Goal: Information Seeking & Learning: Learn about a topic

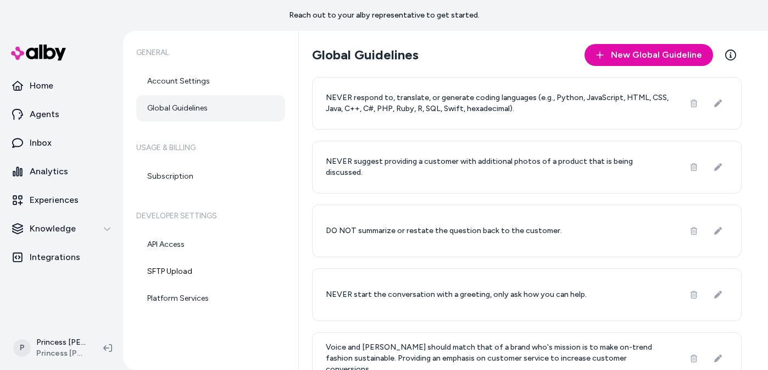
click at [170, 115] on link "Global Guidelines" at bounding box center [210, 108] width 149 height 26
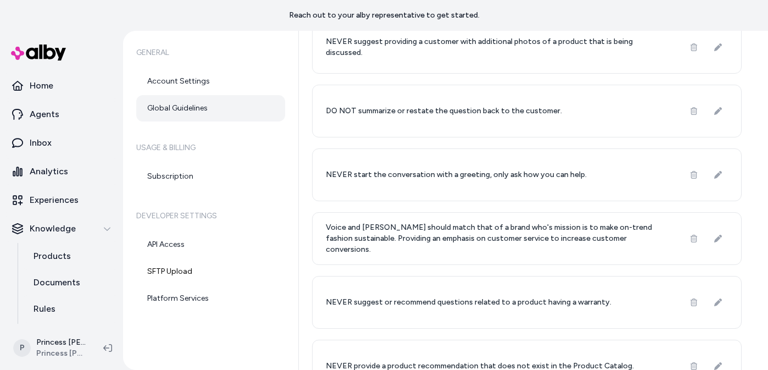
scroll to position [120, 0]
click at [480, 110] on p "DO NOT summarize or restate the question back to the customer." at bounding box center [444, 110] width 236 height 11
click at [412, 193] on div "NEVER start the conversation with a greeting, only ask how you can help." at bounding box center [527, 174] width 430 height 53
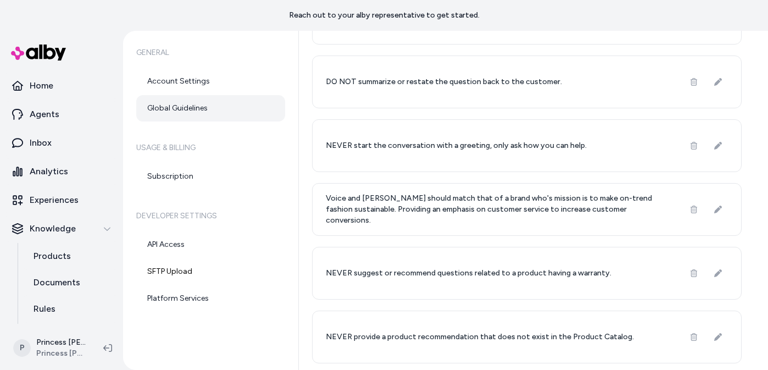
click at [386, 210] on p "Voice and [PERSON_NAME] should match that of a brand who's mission is to make o…" at bounding box center [498, 209] width 345 height 33
click at [422, 212] on p "Voice and [PERSON_NAME] should match that of a brand who's mission is to make o…" at bounding box center [498, 209] width 345 height 33
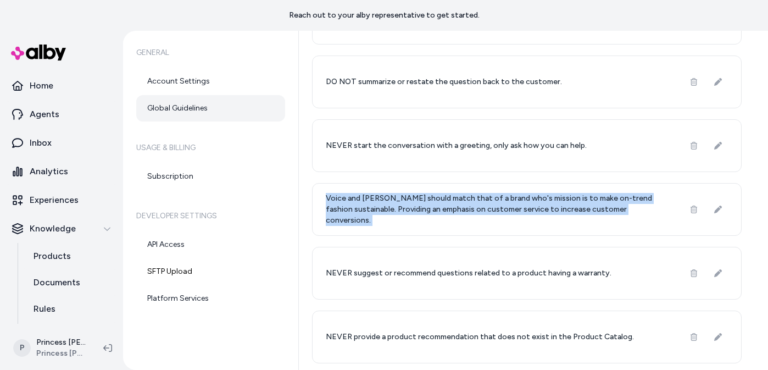
click at [401, 213] on p "Voice and [PERSON_NAME] should match that of a brand who's mission is to make o…" at bounding box center [498, 209] width 345 height 33
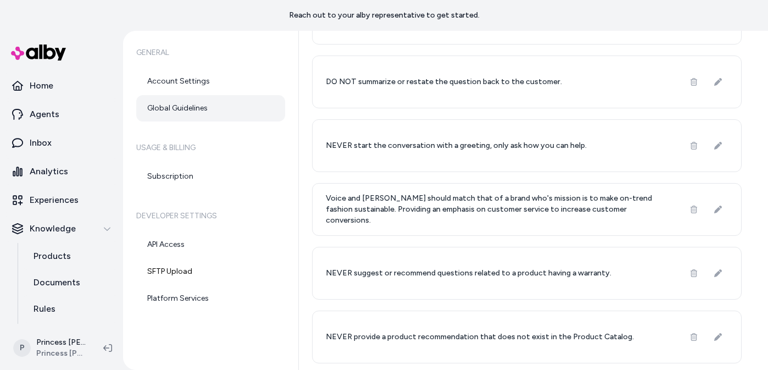
click at [401, 213] on p "Voice and [PERSON_NAME] should match that of a brand who's mission is to make o…" at bounding box center [498, 209] width 345 height 33
click at [405, 217] on p "Voice and [PERSON_NAME] should match that of a brand who's mission is to make o…" at bounding box center [498, 209] width 345 height 33
click at [438, 216] on p "Voice and [PERSON_NAME] should match that of a brand who's mission is to make o…" at bounding box center [498, 209] width 345 height 33
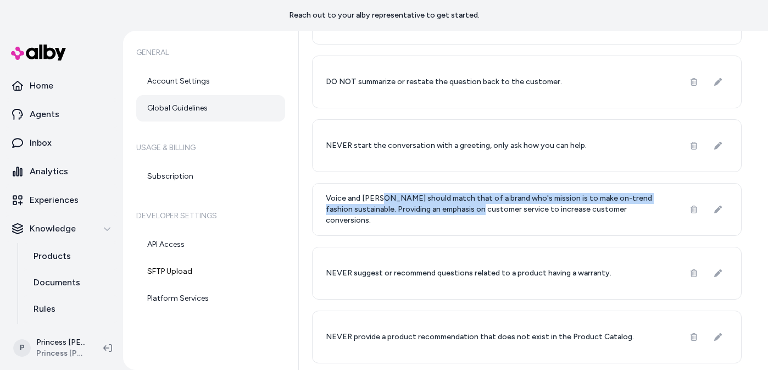
drag, startPoint x: 438, startPoint y: 216, endPoint x: 396, endPoint y: 202, distance: 44.0
click at [396, 202] on p "Voice and [PERSON_NAME] should match that of a brand who's mission is to make o…" at bounding box center [498, 209] width 345 height 33
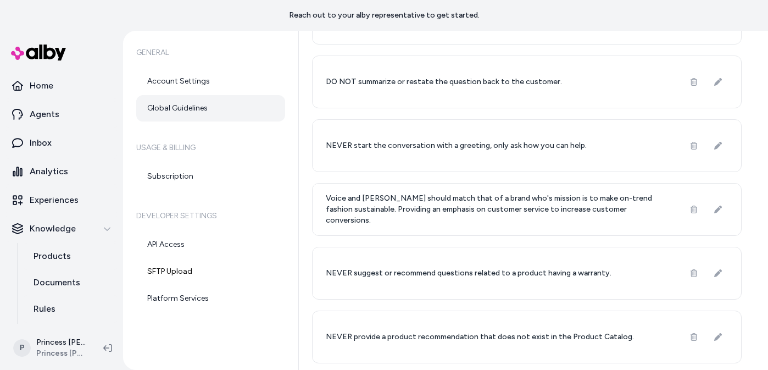
click at [396, 202] on p "Voice and [PERSON_NAME] should match that of a brand who's mission is to make o…" at bounding box center [498, 209] width 345 height 33
click at [446, 212] on p "Voice and [PERSON_NAME] should match that of a brand who's mission is to make o…" at bounding box center [498, 209] width 345 height 33
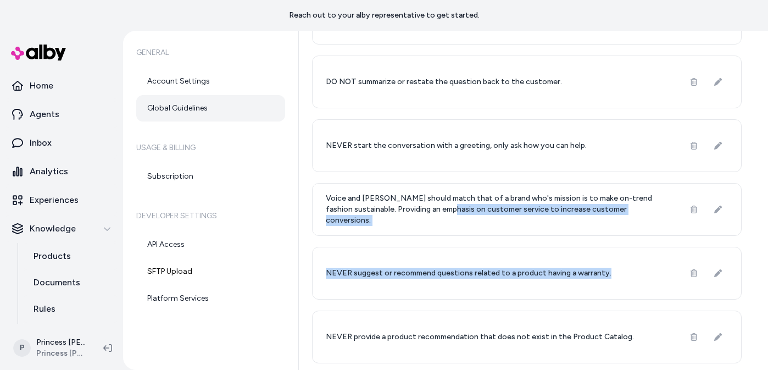
drag, startPoint x: 446, startPoint y: 212, endPoint x: 414, endPoint y: 303, distance: 96.5
click at [414, 303] on div "NEVER respond to, translate, or generate coding languages (e.g., Python, JavaSc…" at bounding box center [527, 145] width 430 height 435
click at [447, 269] on p "NEVER suggest or recommend questions related to a product having a warranty." at bounding box center [469, 273] width 286 height 11
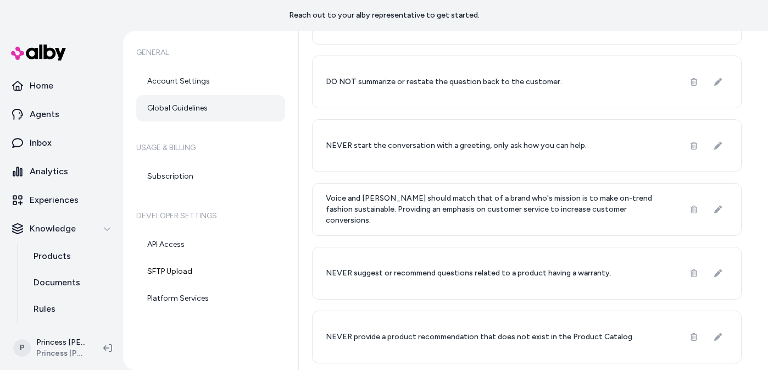
click at [447, 269] on p "NEVER suggest or recommend questions related to a product having a warranty." at bounding box center [469, 273] width 286 height 11
click at [431, 272] on p "NEVER suggest or recommend questions related to a product having a warranty." at bounding box center [469, 273] width 286 height 11
click at [418, 336] on p "NEVER provide a product recommendation that does not exist in the Product Catal…" at bounding box center [480, 336] width 308 height 11
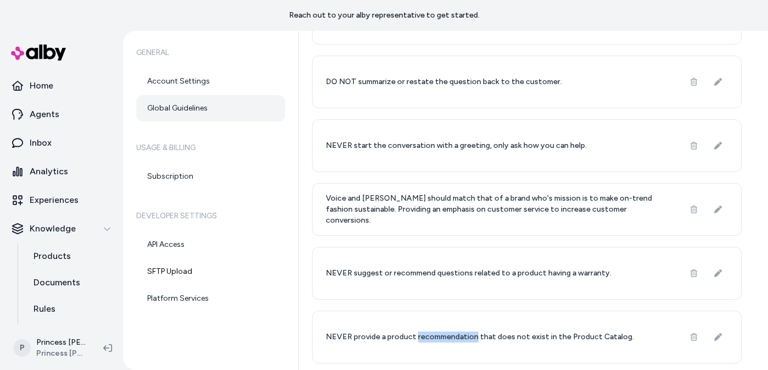
click at [418, 336] on p "NEVER provide a product recommendation that does not exist in the Product Catal…" at bounding box center [480, 336] width 308 height 11
click at [414, 335] on p "NEVER provide a product recommendation that does not exist in the Product Catal…" at bounding box center [480, 336] width 308 height 11
click at [475, 340] on p "NEVER provide a product recommendation that does not exist in the Product Catal…" at bounding box center [480, 336] width 308 height 11
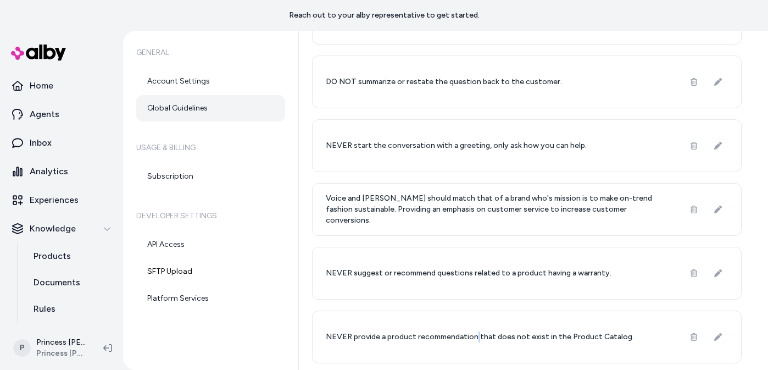
click at [404, 337] on p "NEVER provide a product recommendation that does not exist in the Product Catal…" at bounding box center [480, 336] width 308 height 11
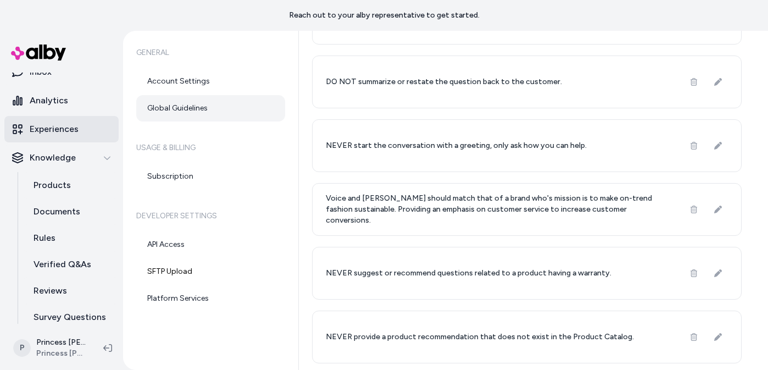
scroll to position [73, 0]
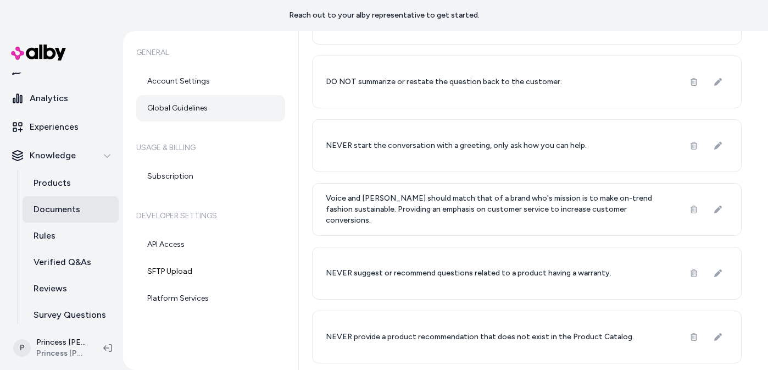
click at [60, 203] on p "Documents" at bounding box center [57, 209] width 47 height 13
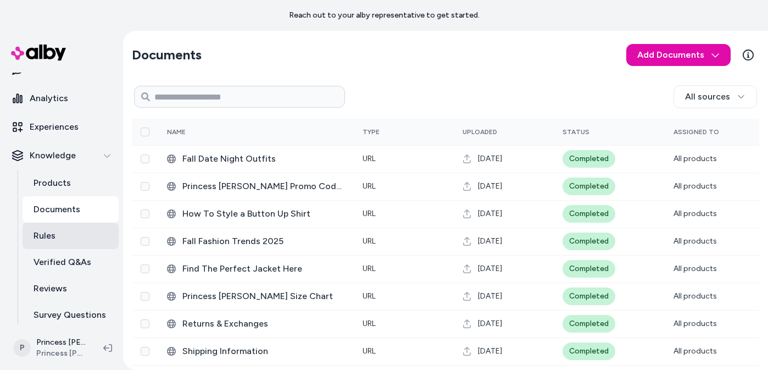
click at [68, 240] on link "Rules" at bounding box center [71, 236] width 96 height 26
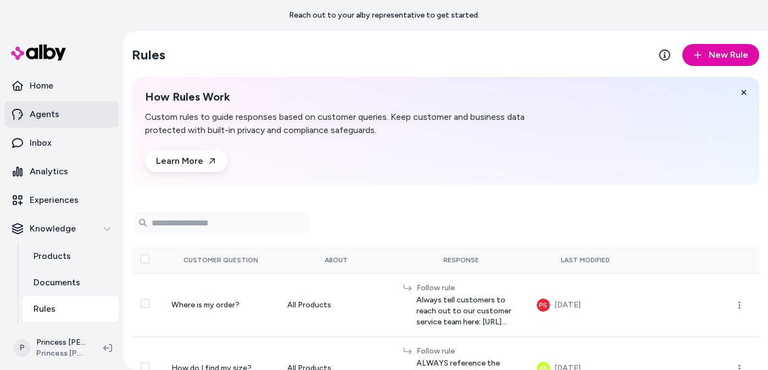
click at [47, 109] on p "Agents" at bounding box center [45, 114] width 30 height 13
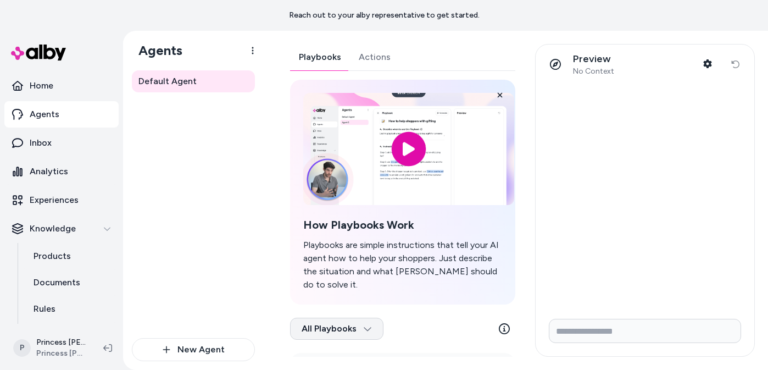
scroll to position [131, 0]
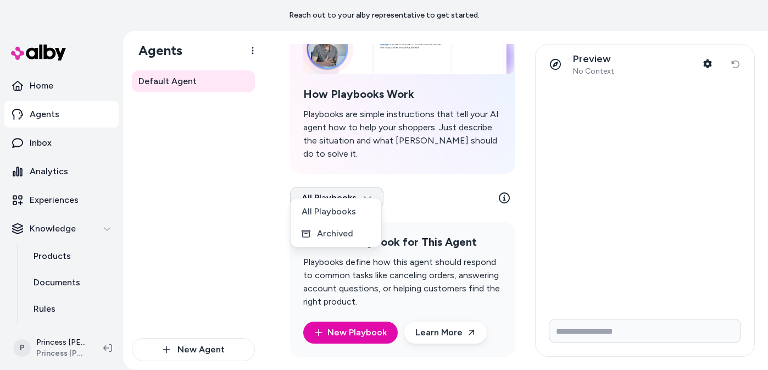
click at [352, 181] on html "Reach out to your alby representative to get started. Home Agents Inbox Analyti…" at bounding box center [384, 185] width 768 height 370
click at [365, 213] on div "All Playbooks" at bounding box center [336, 212] width 86 height 22
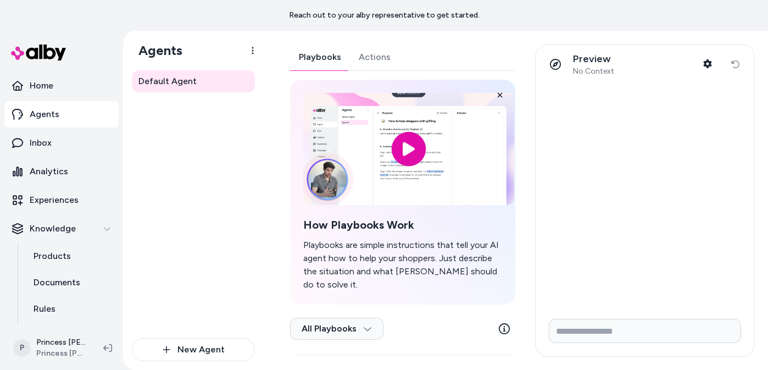
click at [367, 57] on div "Playbooks Actions How Playbooks Work Playbooks are simple instructions that tel…" at bounding box center [402, 266] width 225 height 444
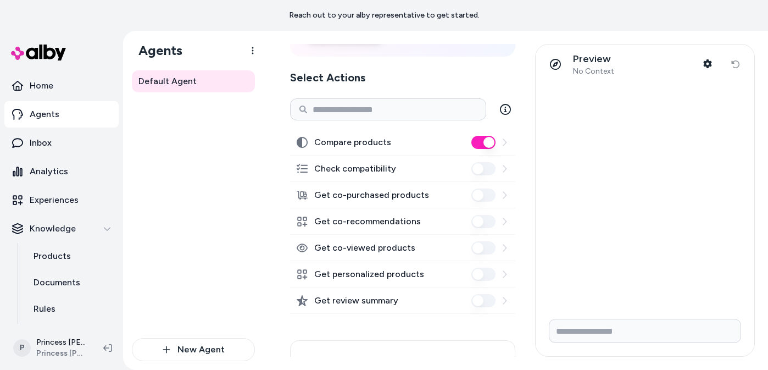
scroll to position [342, 0]
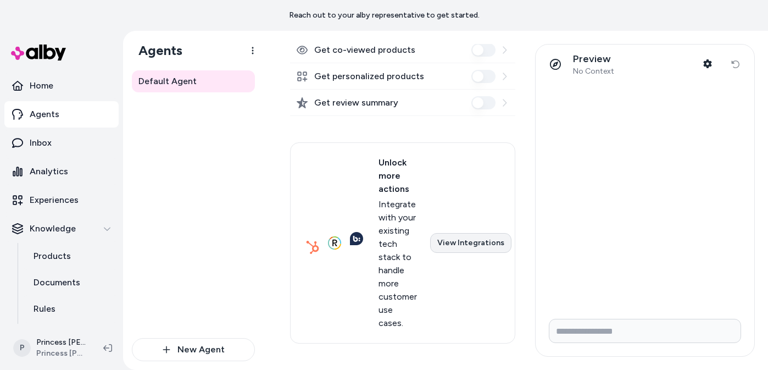
click at [461, 240] on link "View Integrations" at bounding box center [470, 243] width 81 height 20
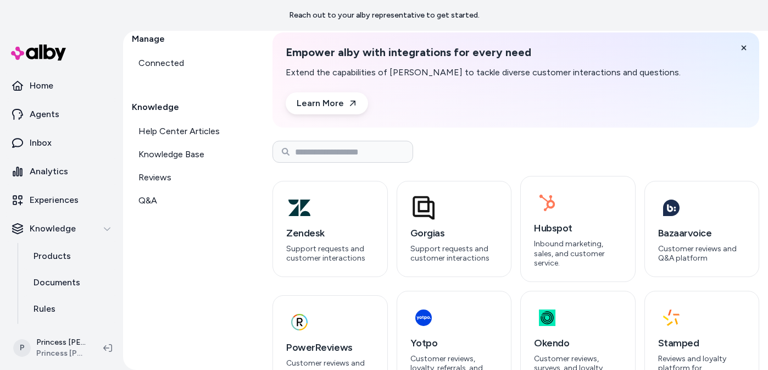
scroll to position [114, 0]
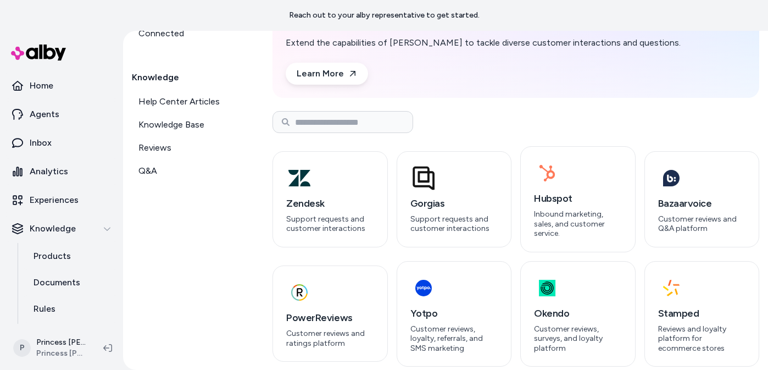
drag, startPoint x: 181, startPoint y: 252, endPoint x: 219, endPoint y: 267, distance: 40.9
click at [219, 267] on div "Manage Connected Knowledge Help Center Articles Knowledge Base Reviews Q&A" at bounding box center [189, 185] width 114 height 364
click at [437, 325] on p "Customer reviews, loyalty, referrals, and SMS marketing" at bounding box center [455, 338] width 88 height 29
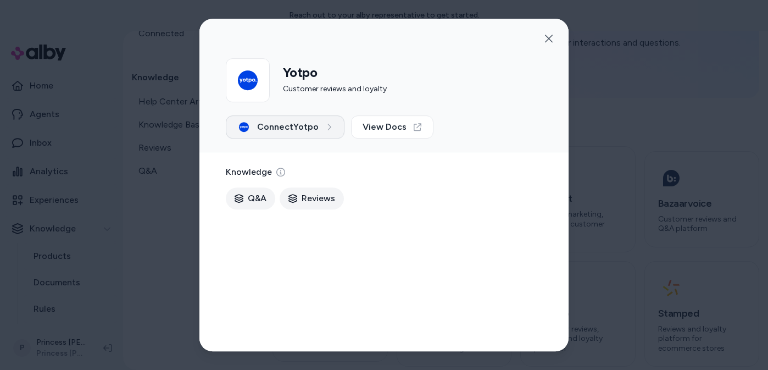
click at [298, 120] on span "Connect Yotpo" at bounding box center [288, 126] width 62 height 13
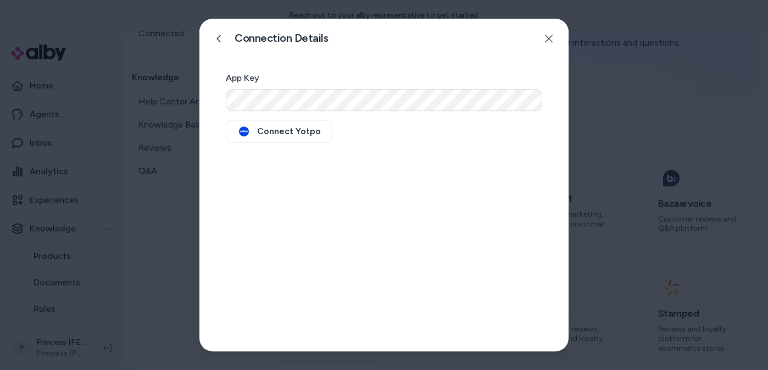
click at [145, 205] on div at bounding box center [384, 185] width 768 height 370
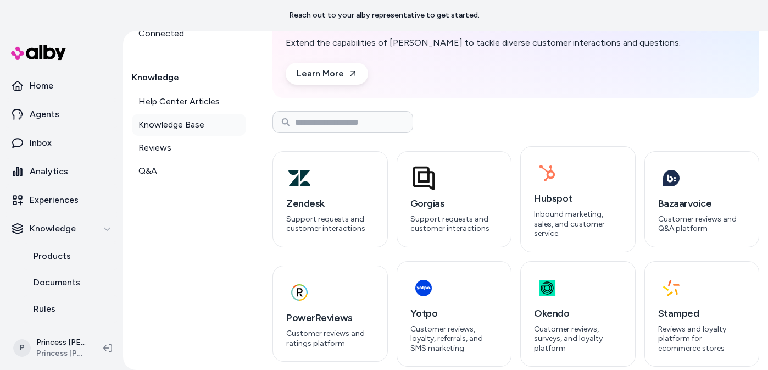
click at [158, 117] on link "Knowledge Base" at bounding box center [189, 125] width 114 height 22
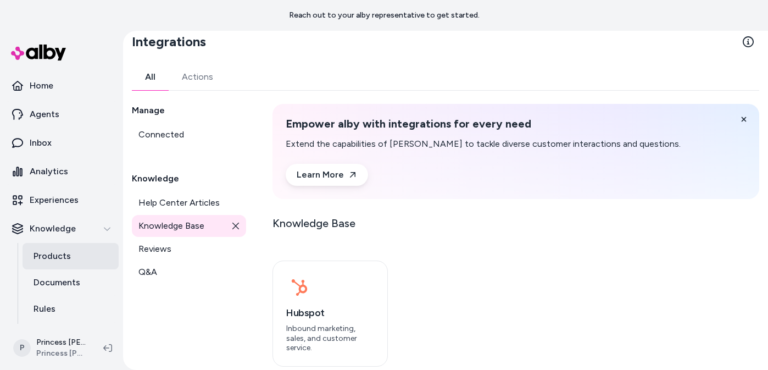
scroll to position [42, 0]
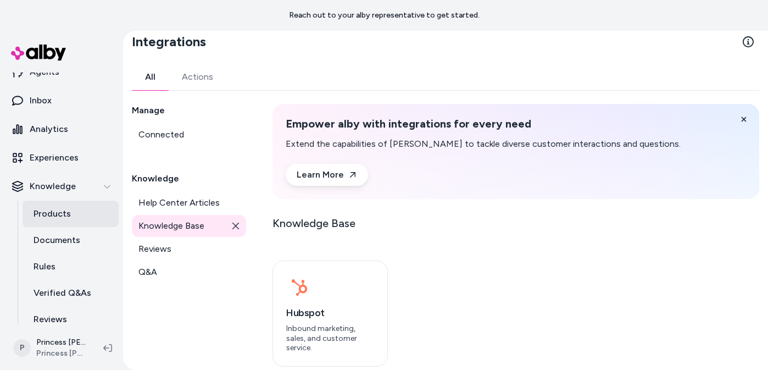
click at [56, 211] on p "Products" at bounding box center [52, 213] width 37 height 13
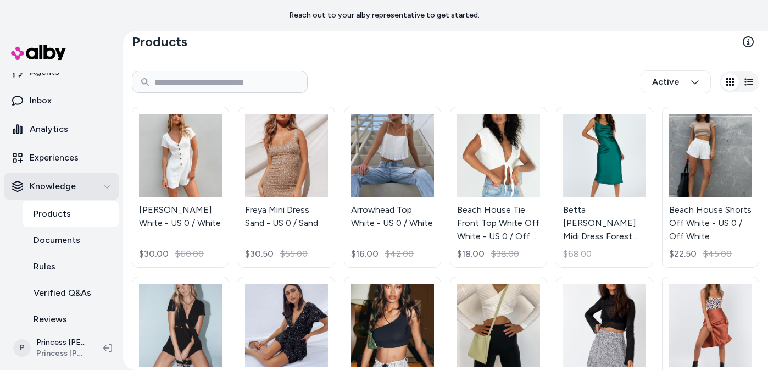
click at [68, 191] on p "Knowledge" at bounding box center [53, 186] width 46 height 13
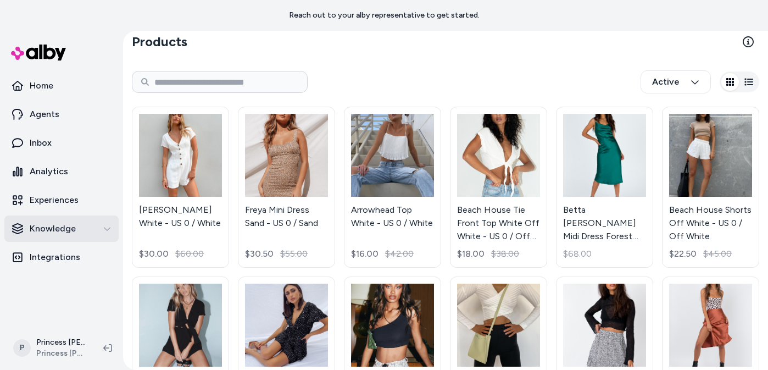
click at [68, 233] on p "Knowledge" at bounding box center [53, 228] width 46 height 13
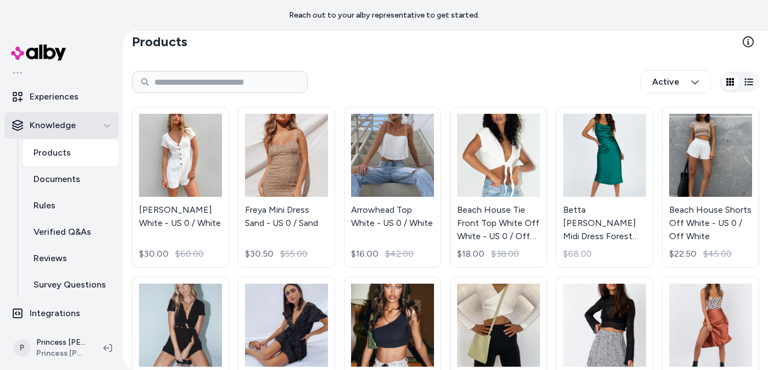
scroll to position [106, 0]
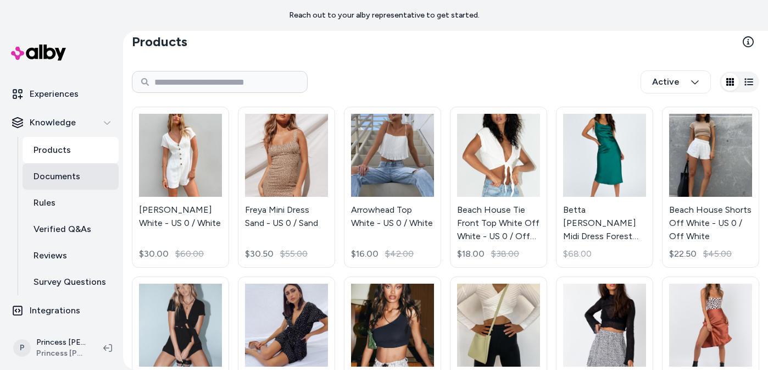
click at [54, 185] on link "Documents" at bounding box center [71, 176] width 96 height 26
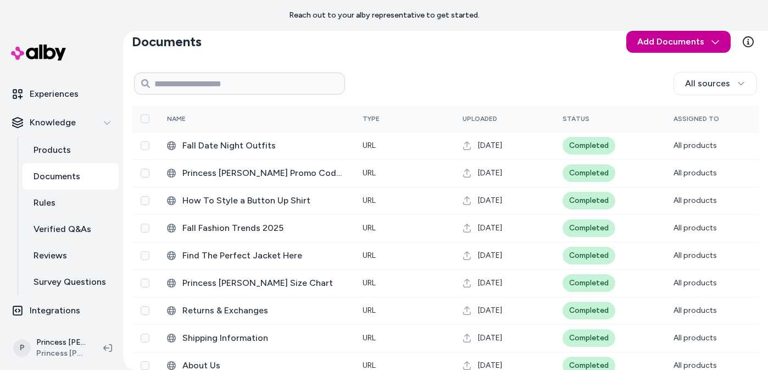
click at [667, 36] on html "Reach out to your alby representative to get started. Home Agents Inbox Analyti…" at bounding box center [384, 185] width 768 height 370
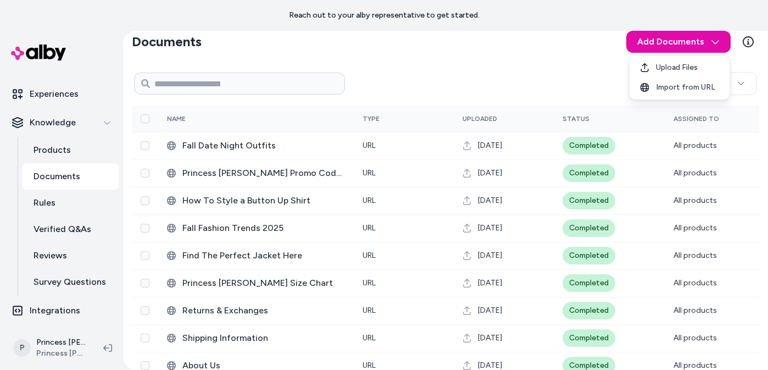
click at [589, 78] on html "Reach out to your alby representative to get started. Home Agents Inbox Analyti…" at bounding box center [384, 185] width 768 height 370
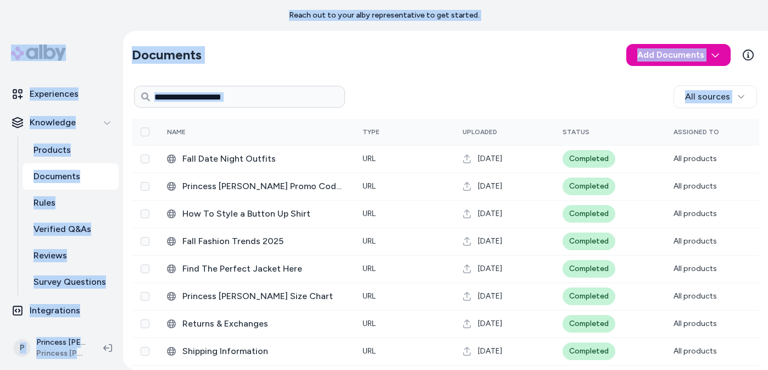
drag, startPoint x: 494, startPoint y: 68, endPoint x: 463, endPoint y: -20, distance: 92.8
click at [463, 0] on html "Reach out to your alby representative to get started. Home Agents Inbox Analyti…" at bounding box center [384, 185] width 768 height 370
click at [433, 91] on div "All sources" at bounding box center [551, 96] width 412 height 23
drag, startPoint x: 442, startPoint y: 98, endPoint x: 126, endPoint y: 25, distance: 324.3
click at [126, 25] on main "Reach out to your alby representative to get started. Home Agents Inbox Analyti…" at bounding box center [384, 185] width 768 height 370
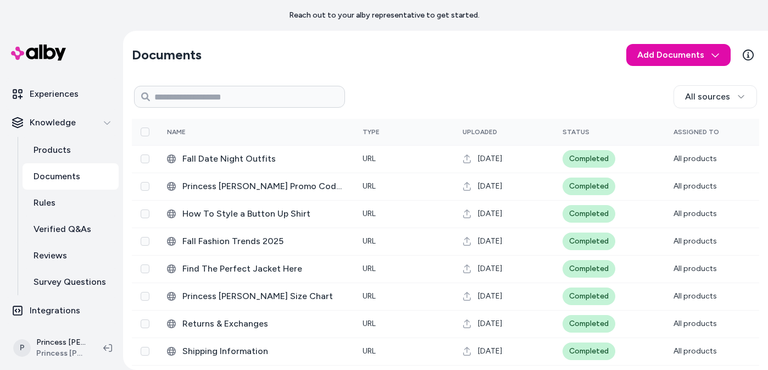
click at [322, 40] on section "Documents Add Documents" at bounding box center [446, 55] width 628 height 31
